Goal: Task Accomplishment & Management: Manage account settings

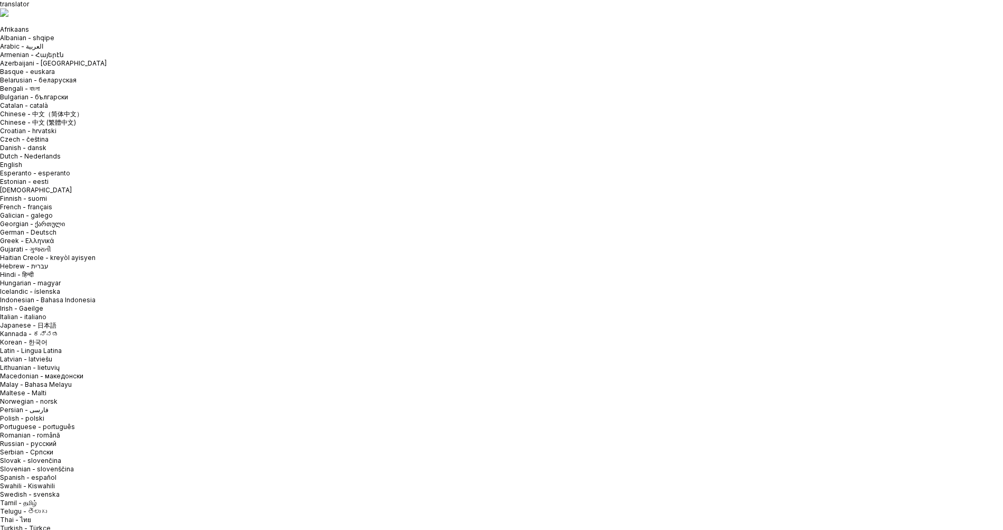
drag, startPoint x: 483, startPoint y: 280, endPoint x: 395, endPoint y: 268, distance: 88.5
